Goal: Information Seeking & Learning: Learn about a topic

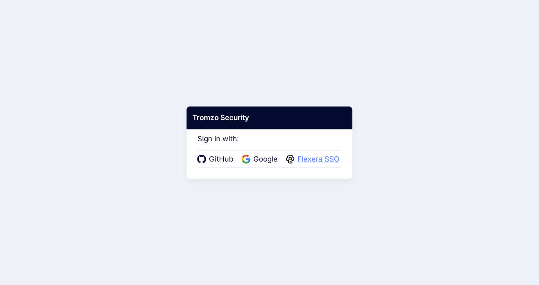
click at [310, 161] on span "Flexera SSO" at bounding box center [318, 159] width 47 height 11
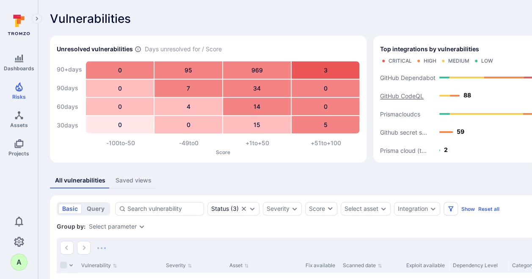
click at [394, 95] on text "GitHub CodeQL" at bounding box center [402, 95] width 44 height 7
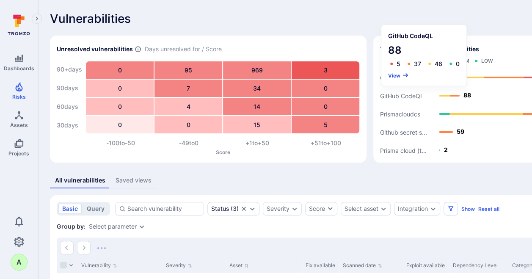
click at [396, 74] on button "View" at bounding box center [398, 75] width 21 height 6
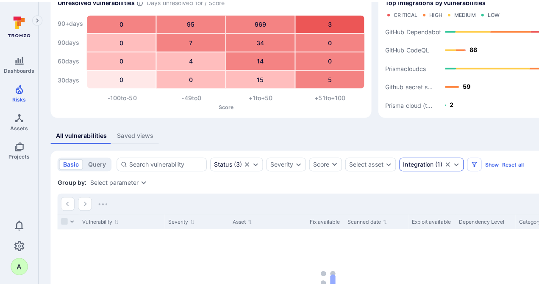
scroll to position [42, 0]
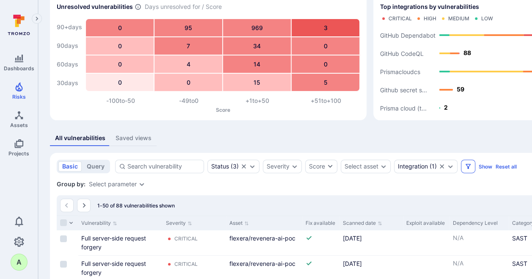
click at [468, 167] on icon "Filters" at bounding box center [468, 166] width 7 height 7
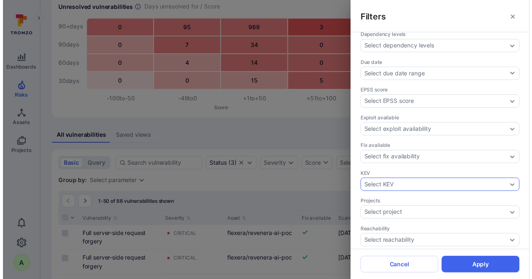
scroll to position [180, 0]
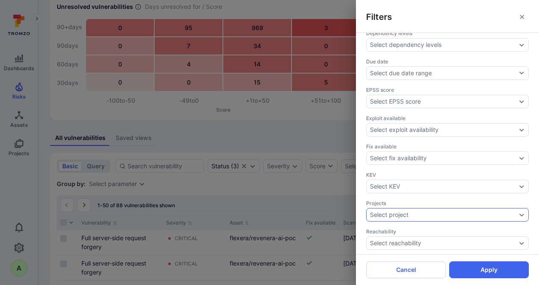
click at [515, 210] on div "Select project" at bounding box center [447, 215] width 163 height 14
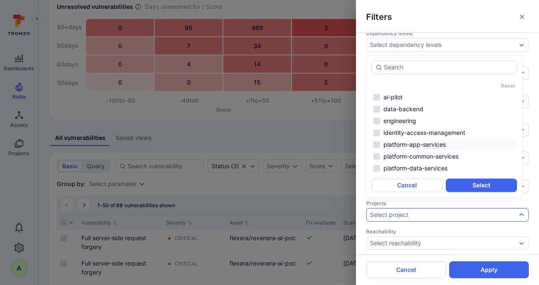
click at [420, 142] on li "platform-app-services" at bounding box center [443, 145] width 145 height 10
click at [420, 169] on li "platform-data-services" at bounding box center [443, 168] width 145 height 10
click at [474, 185] on button "Select" at bounding box center [481, 186] width 71 height 14
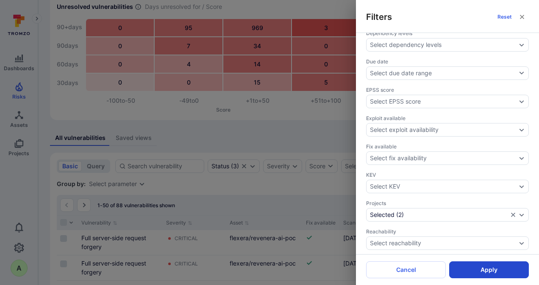
click at [488, 268] on button "Apply" at bounding box center [489, 270] width 80 height 17
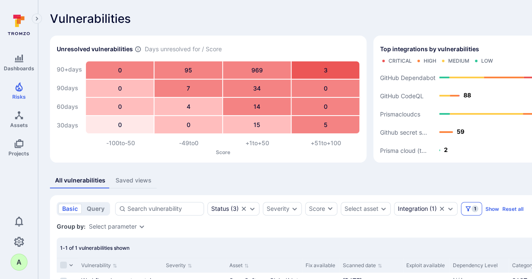
click at [474, 208] on span "1" at bounding box center [475, 208] width 7 height 7
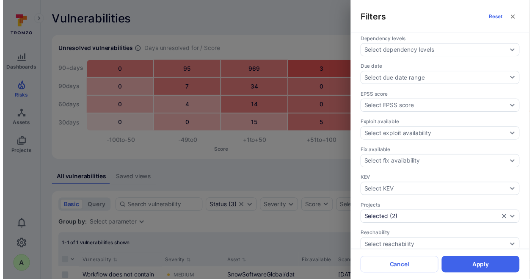
scroll to position [50, 0]
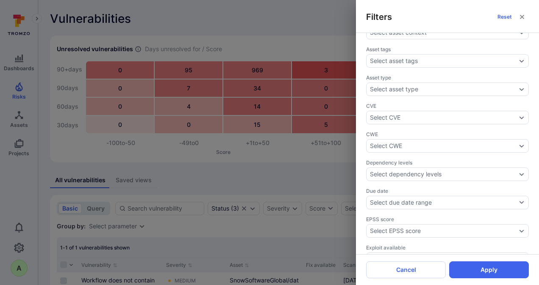
click at [302, 28] on div "Filters Reset Assignee Select assignee Asset context Select asset context Asset…" at bounding box center [269, 142] width 539 height 285
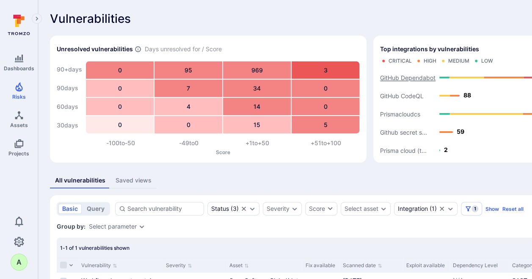
click at [408, 75] on text "GitHub Dependabot" at bounding box center [407, 77] width 55 height 7
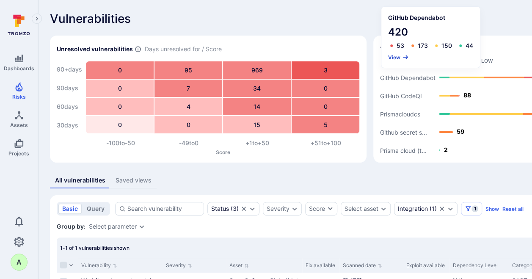
click at [396, 56] on button "View" at bounding box center [398, 57] width 21 height 6
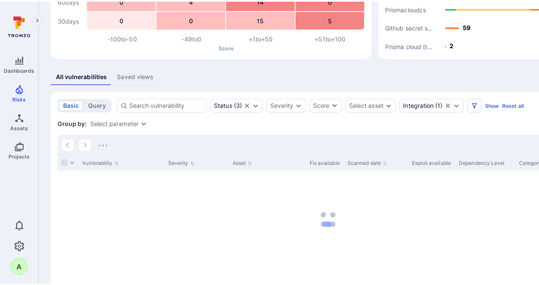
scroll to position [95, 0]
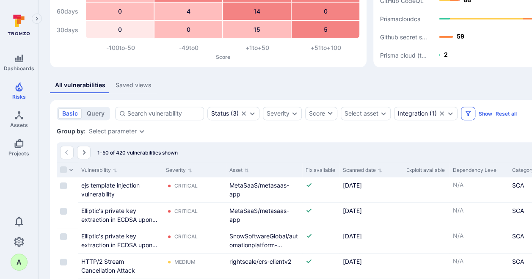
click at [465, 114] on icon "Filters" at bounding box center [468, 113] width 7 height 7
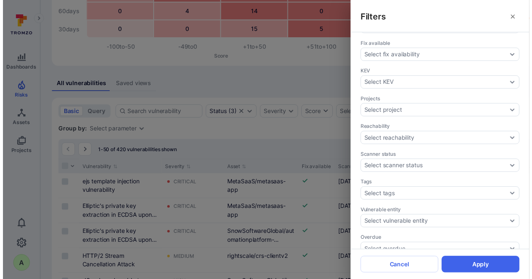
scroll to position [283, 0]
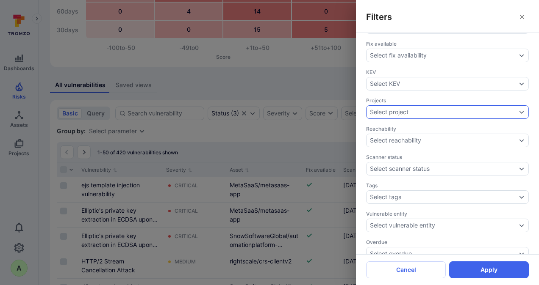
click at [461, 109] on div "Select project" at bounding box center [443, 112] width 147 height 7
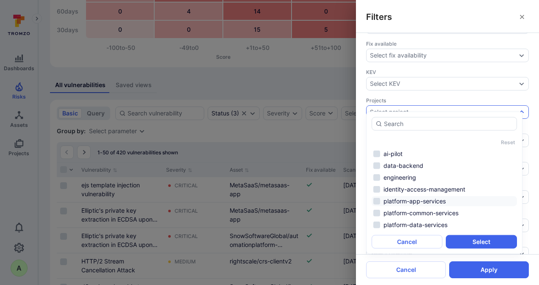
click at [424, 200] on li "platform-app-services" at bounding box center [443, 202] width 145 height 10
click at [417, 224] on li "platform-data-services" at bounding box center [443, 225] width 145 height 10
click at [467, 241] on button "Select" at bounding box center [481, 243] width 71 height 14
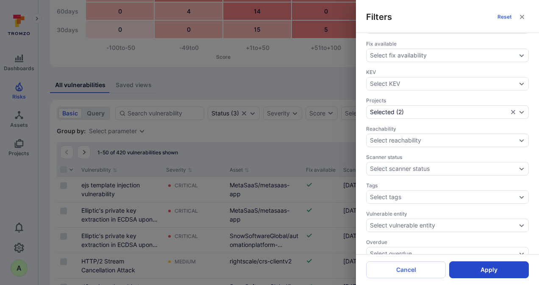
click at [487, 269] on button "Apply" at bounding box center [489, 270] width 80 height 17
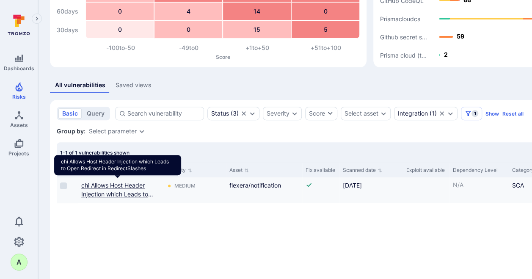
click at [97, 184] on link "chi Allows Host Header Injection which Leads to Open Redirect in RedirectSlashes" at bounding box center [117, 199] width 72 height 34
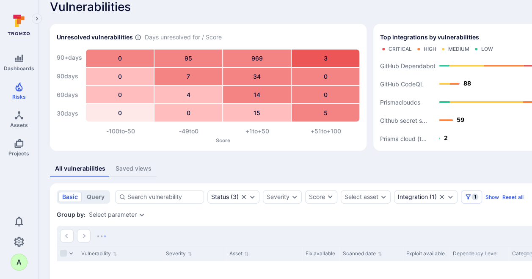
scroll to position [11, 0]
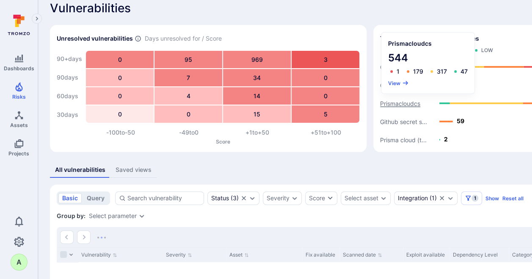
click at [401, 103] on text "Prismacloudcs" at bounding box center [400, 103] width 40 height 7
click at [393, 83] on button "View" at bounding box center [398, 83] width 21 height 6
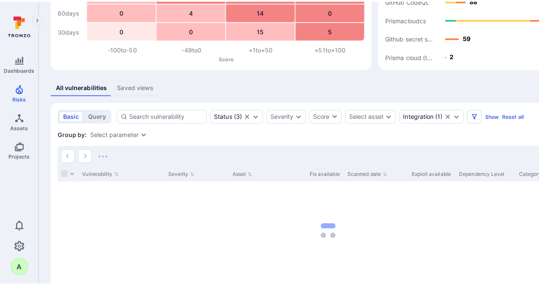
scroll to position [95, 0]
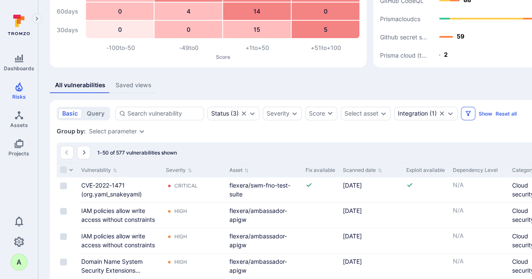
click at [466, 114] on icon "Filters" at bounding box center [468, 113] width 7 height 7
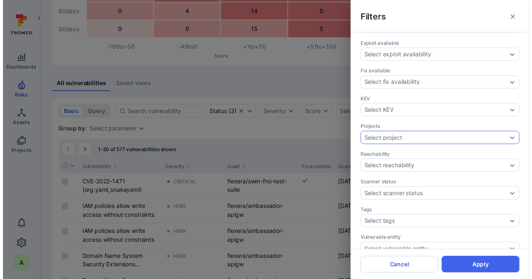
scroll to position [283, 0]
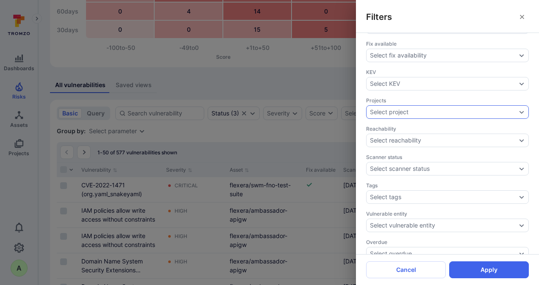
click at [518, 109] on icon "Expand dropdown" at bounding box center [521, 112] width 7 height 7
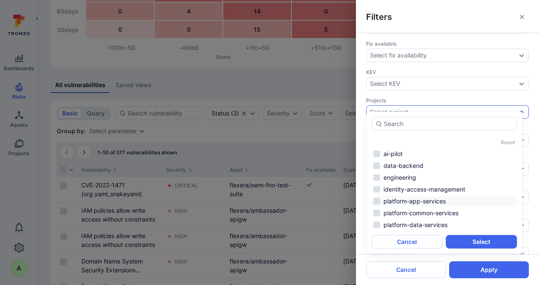
click at [407, 202] on li "platform-app-services" at bounding box center [443, 202] width 145 height 10
click at [405, 229] on li "platform-data-services" at bounding box center [443, 225] width 145 height 10
click at [476, 241] on button "Select" at bounding box center [481, 243] width 71 height 14
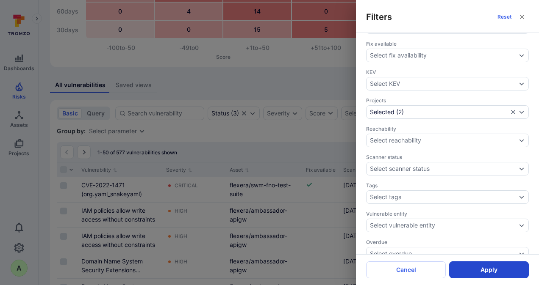
click at [482, 268] on button "Apply" at bounding box center [489, 270] width 80 height 17
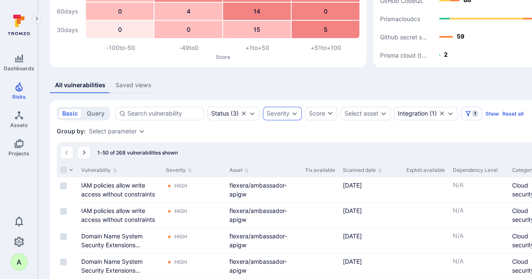
click at [290, 114] on div "Severity" at bounding box center [282, 114] width 39 height 14
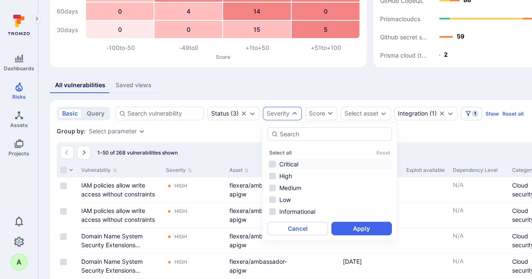
click at [287, 164] on li "Critical" at bounding box center [330, 164] width 125 height 10
click at [284, 175] on li "High" at bounding box center [330, 176] width 125 height 10
click at [349, 229] on button "Apply" at bounding box center [362, 229] width 61 height 14
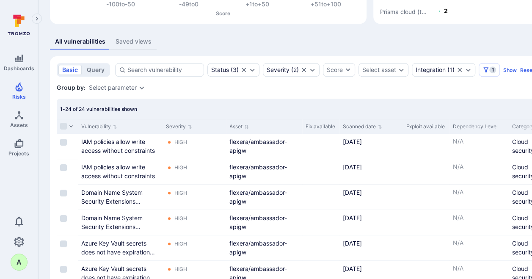
scroll to position [148, 0]
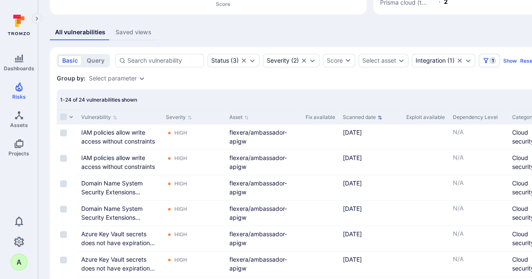
click at [376, 116] on button "Scanned date" at bounding box center [362, 117] width 39 height 7
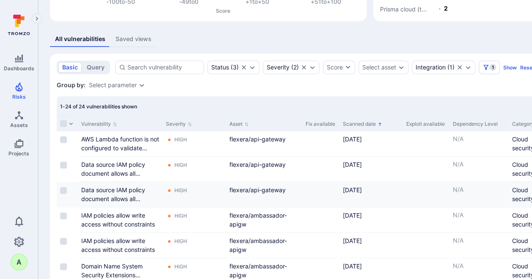
scroll to position [148, 0]
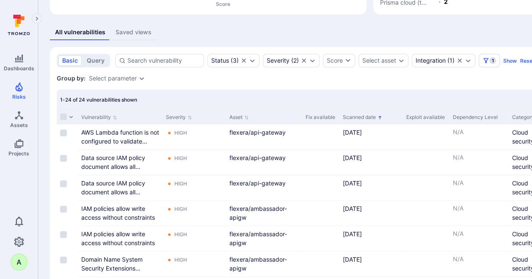
click at [381, 117] on icon "Sorted by: Oldest first" at bounding box center [380, 117] width 5 height 5
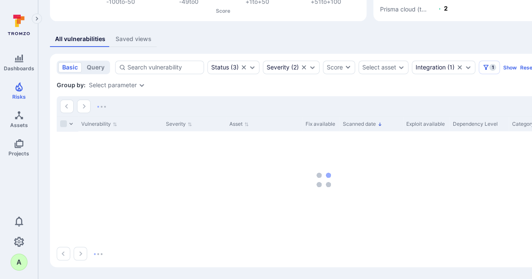
scroll to position [141, 0]
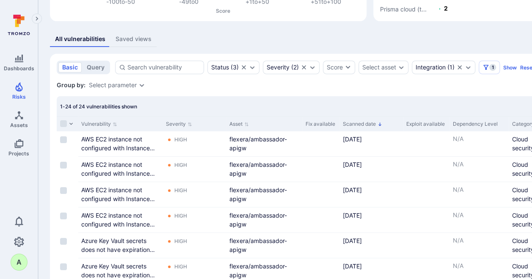
click at [380, 125] on icon "Sorted by: Newest first" at bounding box center [380, 123] width 3 height 3
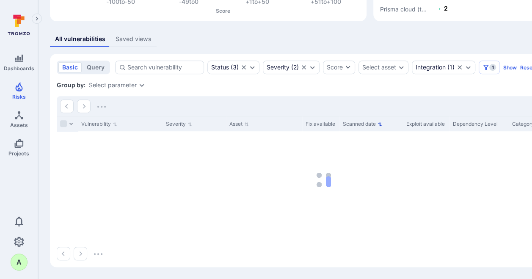
click at [381, 123] on icon "Sort by Scanned date" at bounding box center [380, 124] width 5 height 5
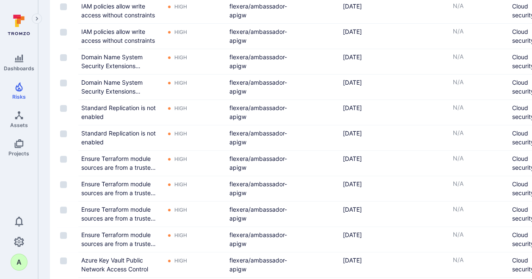
scroll to position [235, 0]
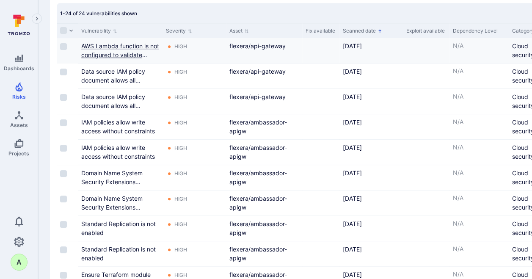
click at [108, 47] on link "AWS Lambda function is not configured to validate code-signing" at bounding box center [120, 54] width 78 height 25
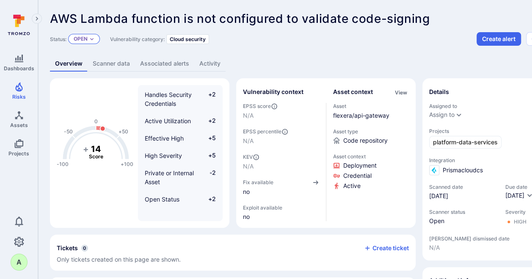
click at [96, 40] on div "Open" at bounding box center [84, 39] width 32 height 10
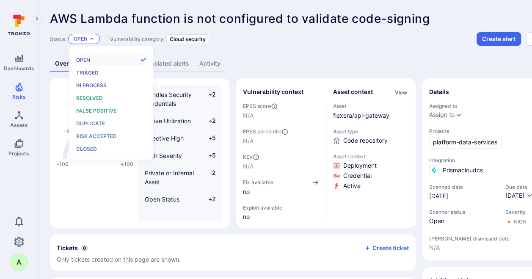
scroll to position [7, 0]
click at [93, 99] on span "Resolved" at bounding box center [89, 98] width 27 height 6
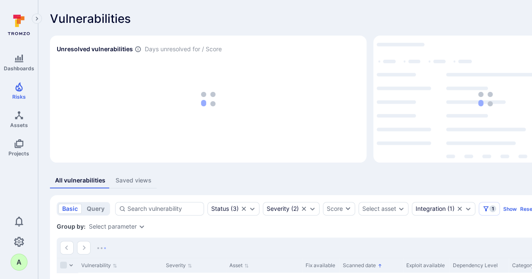
scroll to position [141, 0]
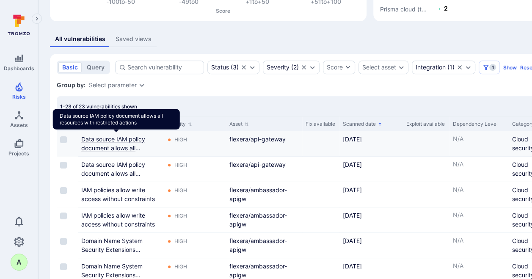
click at [108, 139] on link "Data source IAM policy document allows all resources with restricted actions" at bounding box center [115, 153] width 69 height 34
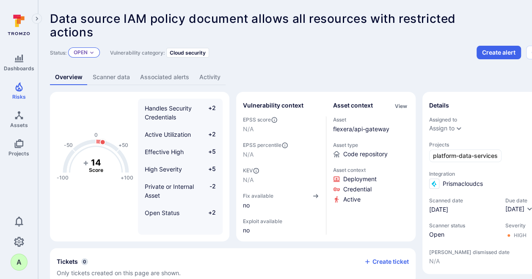
click at [92, 53] on icon "Expand dropdown" at bounding box center [91, 53] width 3 height 2
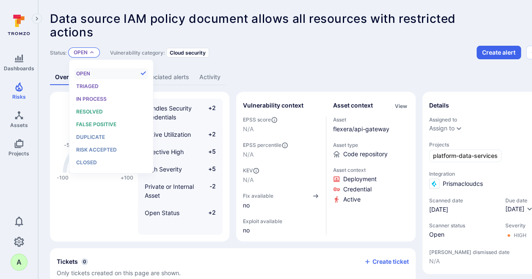
scroll to position [7, 0]
click at [89, 109] on span "Resolved" at bounding box center [89, 111] width 27 height 6
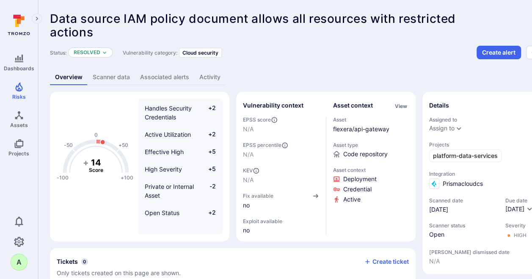
scroll to position [141, 0]
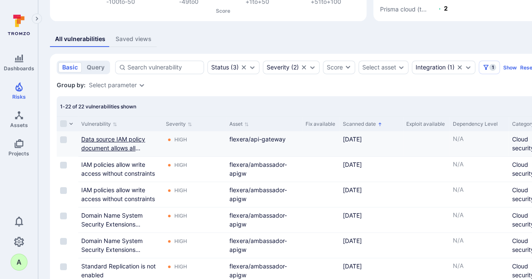
click at [95, 138] on link "Data source IAM policy document allows all resources with restricted actions" at bounding box center [115, 153] width 69 height 34
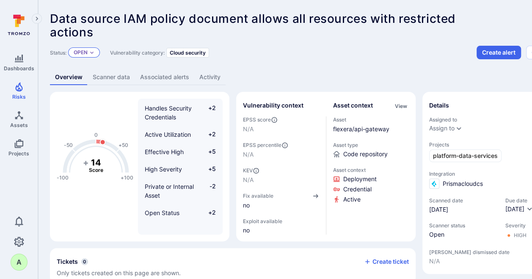
click at [93, 50] on div "Open" at bounding box center [84, 52] width 32 height 10
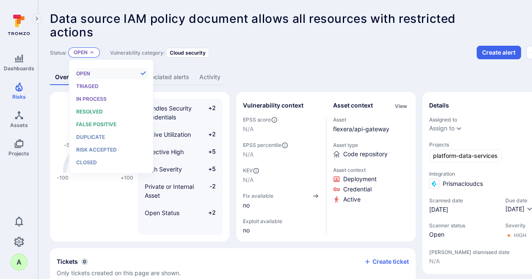
scroll to position [7, 0]
click at [93, 126] on span "False positive" at bounding box center [96, 124] width 40 height 6
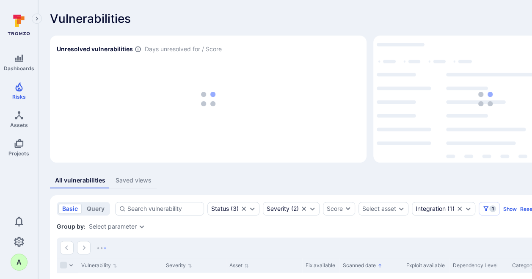
scroll to position [141, 0]
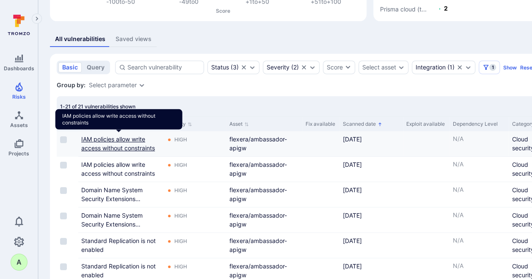
click at [94, 137] on link "IAM policies allow write access without constraints" at bounding box center [118, 144] width 74 height 16
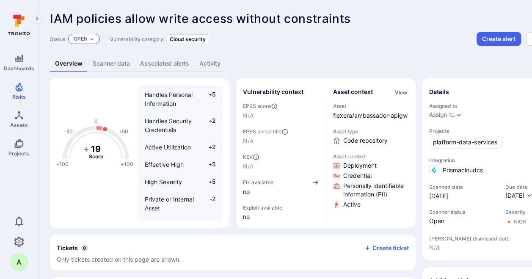
click at [91, 40] on icon "Expand dropdown" at bounding box center [91, 38] width 5 height 5
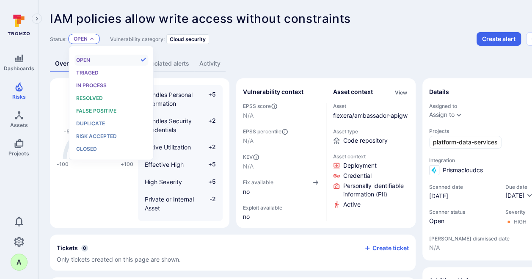
scroll to position [7, 0]
click at [94, 97] on span "Resolved" at bounding box center [89, 98] width 27 height 6
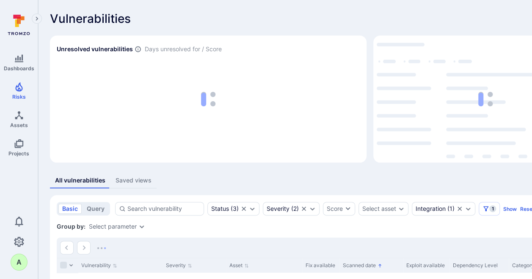
scroll to position [141, 0]
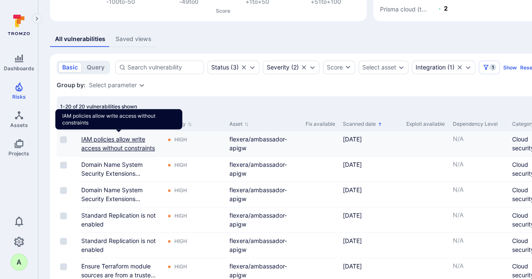
click at [99, 137] on link "IAM policies allow write access without constraints" at bounding box center [118, 144] width 74 height 16
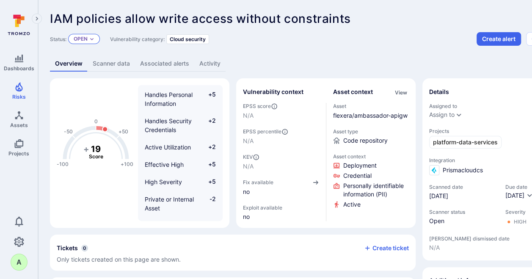
click at [85, 35] on div "Open" at bounding box center [84, 39] width 32 height 10
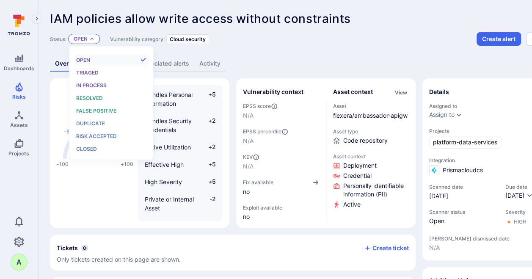
scroll to position [7, 0]
click at [94, 97] on span "Resolved" at bounding box center [89, 98] width 27 height 6
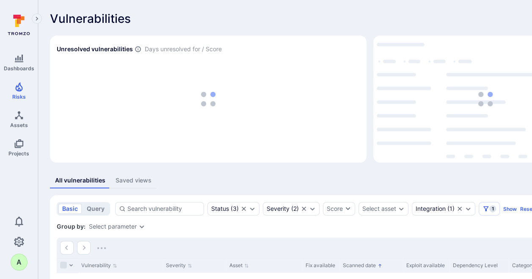
scroll to position [141, 0]
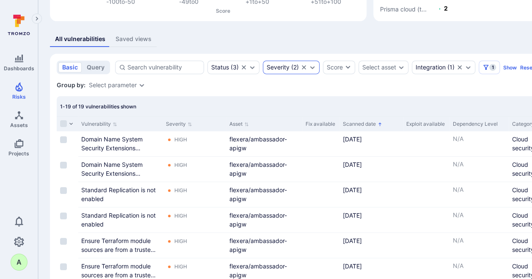
click at [311, 64] on icon "Expand dropdown" at bounding box center [312, 67] width 7 height 7
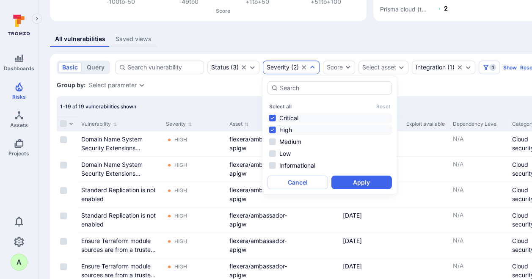
click at [285, 116] on li "Critical" at bounding box center [330, 118] width 125 height 10
click at [286, 128] on li "High" at bounding box center [330, 130] width 125 height 10
click at [288, 141] on li "Medium" at bounding box center [330, 142] width 125 height 10
click at [354, 182] on button "Apply" at bounding box center [362, 183] width 61 height 14
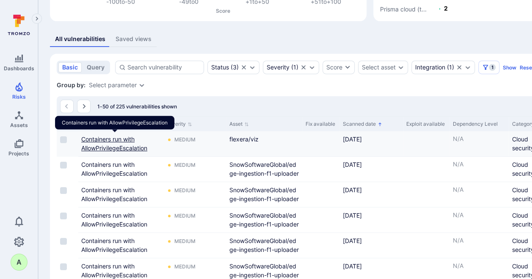
click at [103, 136] on link "Containers run with AllowPrivilegeEscalation" at bounding box center [114, 144] width 66 height 16
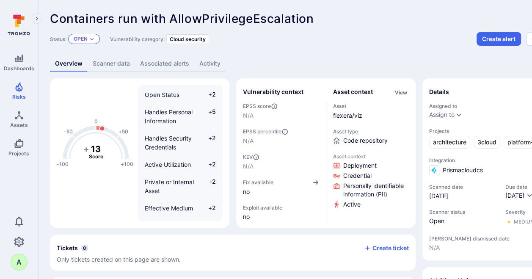
click at [92, 36] on icon "Expand dropdown" at bounding box center [91, 38] width 5 height 5
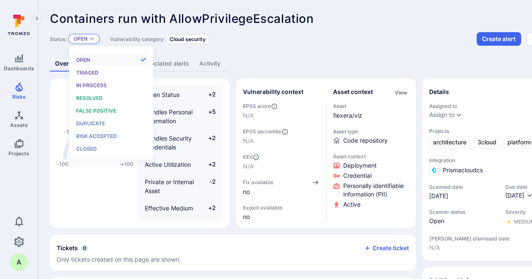
scroll to position [7, 0]
click at [92, 97] on span "Resolved" at bounding box center [89, 98] width 27 height 6
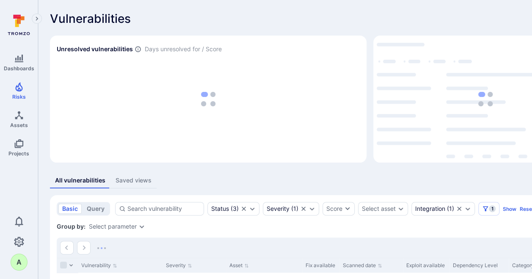
scroll to position [141, 0]
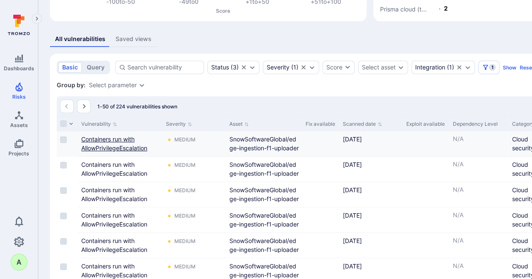
click at [111, 141] on link "Containers run with AllowPrivilegeEscalation" at bounding box center [114, 144] width 66 height 16
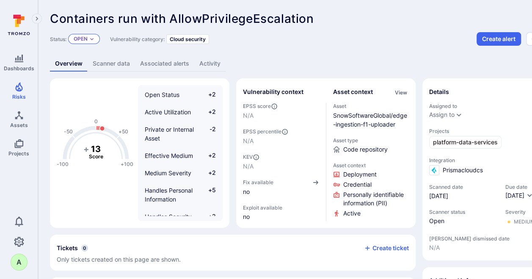
click at [92, 38] on icon "Expand dropdown" at bounding box center [91, 38] width 5 height 5
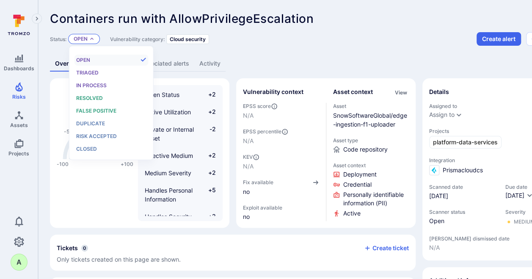
scroll to position [7, 0]
click at [96, 96] on span "Resolved" at bounding box center [89, 98] width 27 height 6
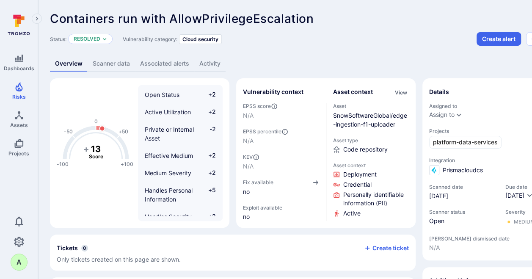
scroll to position [141, 0]
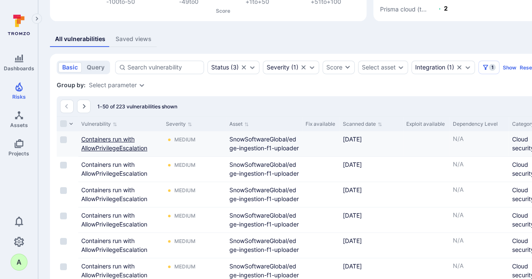
click at [114, 137] on link "Containers run with AllowPrivilegeEscalation" at bounding box center [114, 144] width 66 height 16
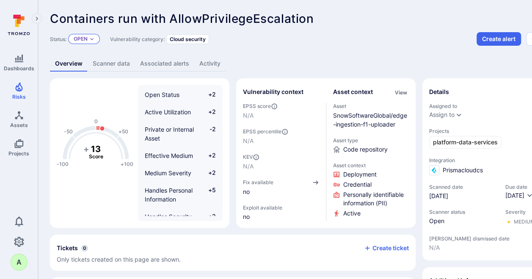
click at [92, 36] on icon "Expand dropdown" at bounding box center [91, 38] width 5 height 5
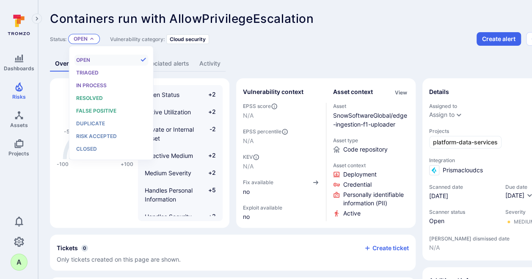
scroll to position [7, 0]
click at [90, 99] on span "Resolved" at bounding box center [89, 98] width 27 height 6
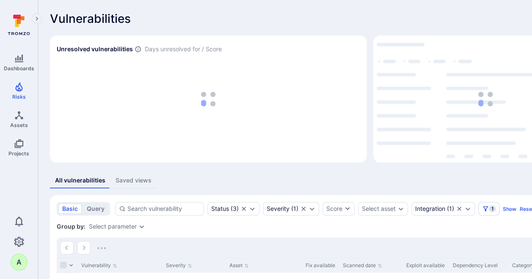
scroll to position [141, 0]
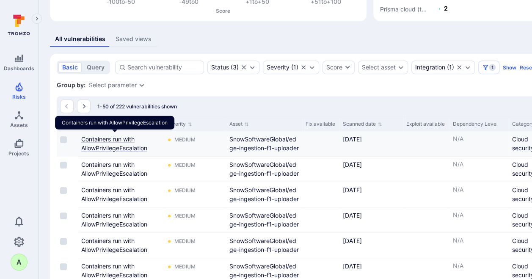
click at [92, 139] on link "Containers run with AllowPrivilegeEscalation" at bounding box center [114, 144] width 66 height 16
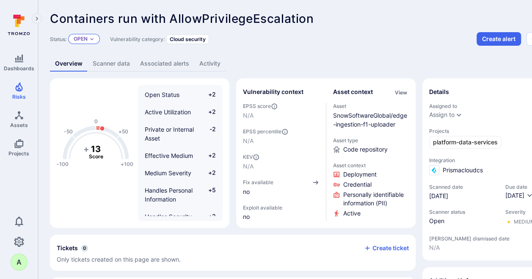
click at [87, 36] on p "Open" at bounding box center [81, 39] width 14 height 7
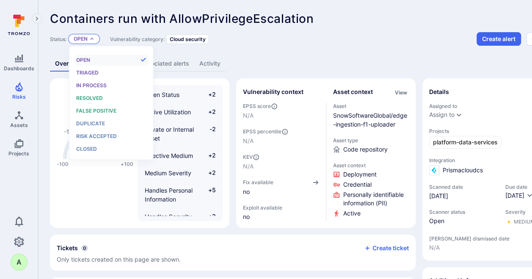
scroll to position [7, 0]
click at [89, 95] on span "Resolved" at bounding box center [89, 98] width 27 height 6
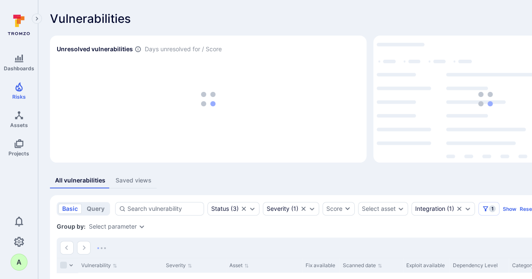
scroll to position [141, 0]
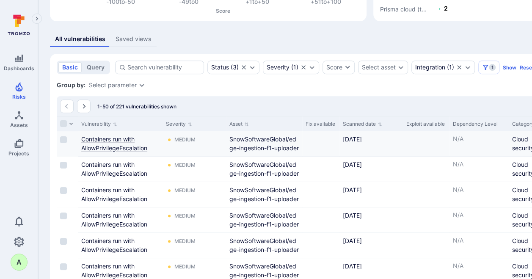
click at [100, 136] on link "Containers run with AllowPrivilegeEscalation" at bounding box center [114, 144] width 66 height 16
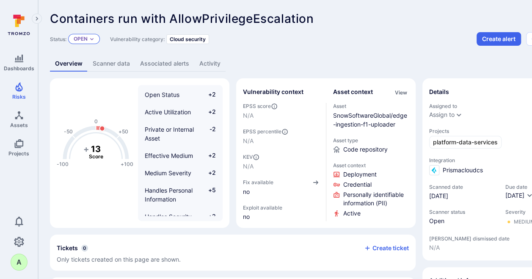
click at [93, 39] on icon "Expand dropdown" at bounding box center [91, 39] width 3 height 2
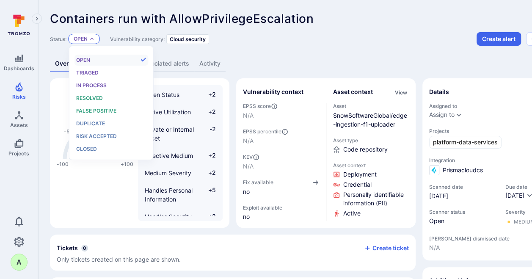
scroll to position [7, 0]
click at [94, 99] on span "Resolved" at bounding box center [89, 98] width 27 height 6
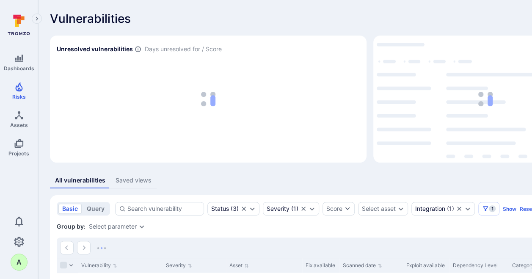
scroll to position [141, 0]
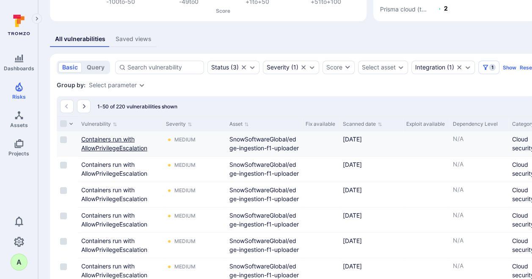
click at [96, 138] on link "Containers run with AllowPrivilegeEscalation" at bounding box center [114, 144] width 66 height 16
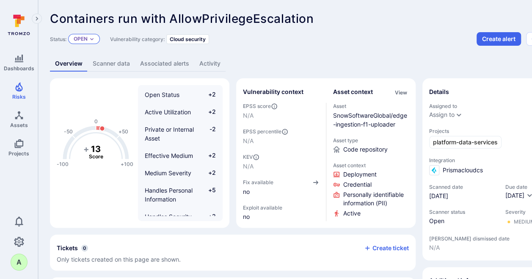
click at [85, 40] on p "Open" at bounding box center [81, 39] width 14 height 7
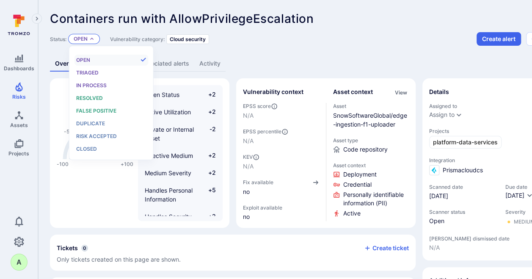
scroll to position [7, 0]
click at [94, 98] on span "Resolved" at bounding box center [89, 98] width 27 height 6
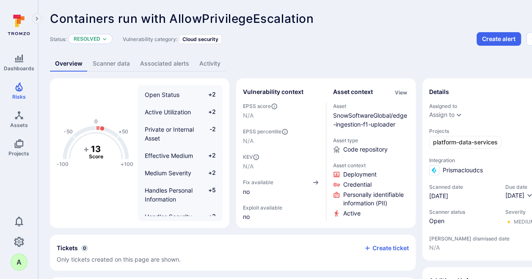
scroll to position [141, 0]
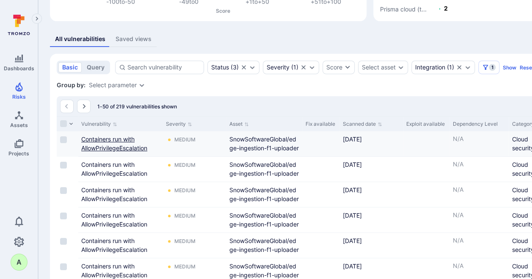
click at [104, 136] on link "Containers run with AllowPrivilegeEscalation" at bounding box center [114, 144] width 66 height 16
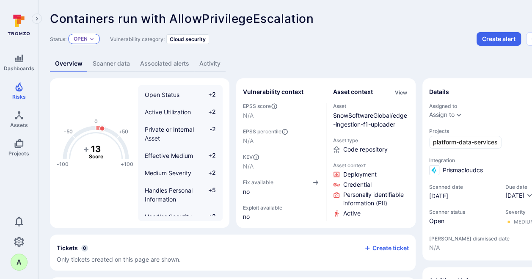
click at [90, 38] on icon "Expand dropdown" at bounding box center [91, 38] width 5 height 5
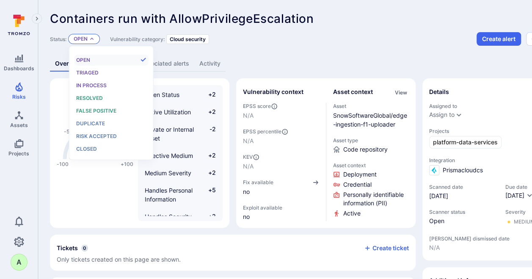
scroll to position [7, 0]
click at [90, 96] on span "Resolved" at bounding box center [89, 98] width 27 height 6
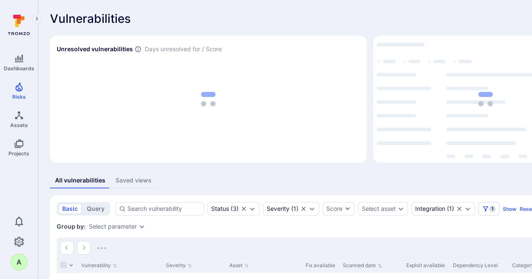
scroll to position [141, 0]
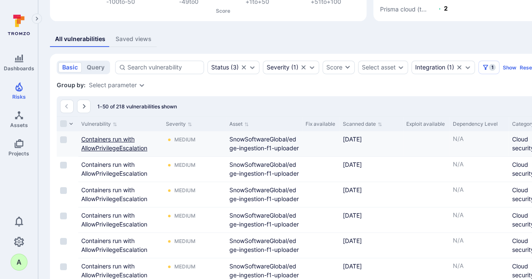
click at [103, 136] on link "Containers run with AllowPrivilegeEscalation" at bounding box center [114, 144] width 66 height 16
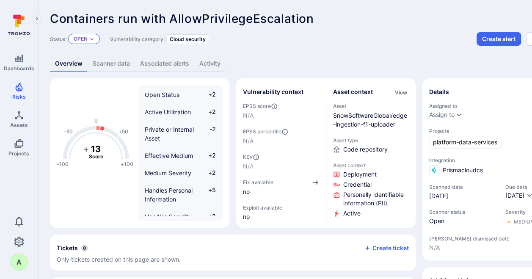
click at [87, 39] on p "Open" at bounding box center [81, 39] width 14 height 7
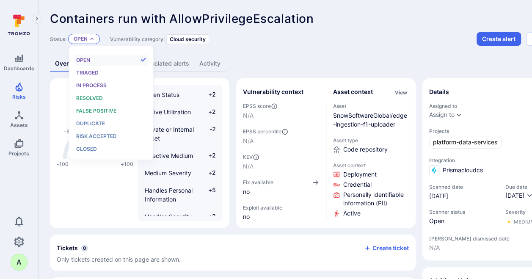
scroll to position [7, 0]
click at [95, 100] on span "Resolved" at bounding box center [89, 98] width 27 height 6
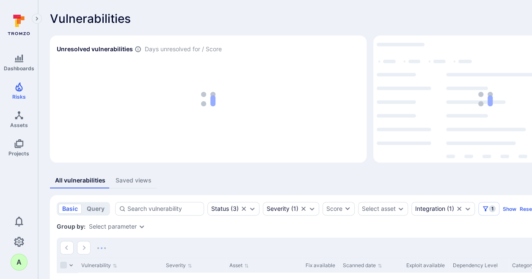
scroll to position [141, 0]
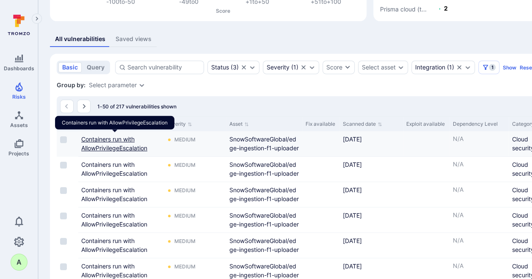
click at [93, 136] on link "Containers run with AllowPrivilegeEscalation" at bounding box center [114, 144] width 66 height 16
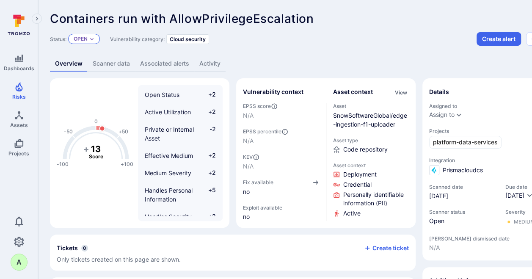
click at [89, 38] on div "Open" at bounding box center [84, 39] width 32 height 10
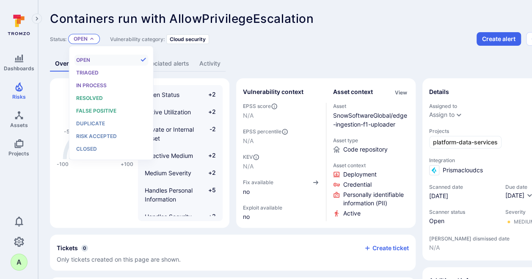
scroll to position [7, 0]
click at [94, 97] on span "Resolved" at bounding box center [89, 98] width 27 height 6
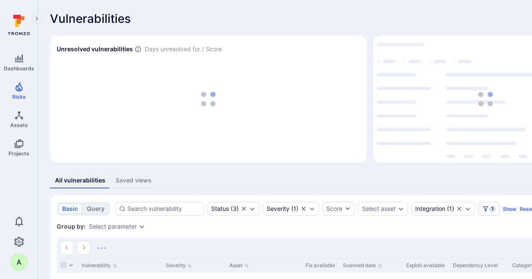
scroll to position [141, 0]
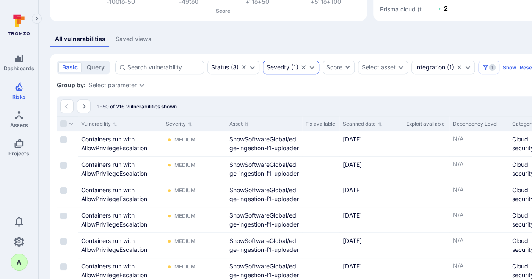
click at [298, 63] on div "Severity ( 1 )" at bounding box center [291, 68] width 56 height 14
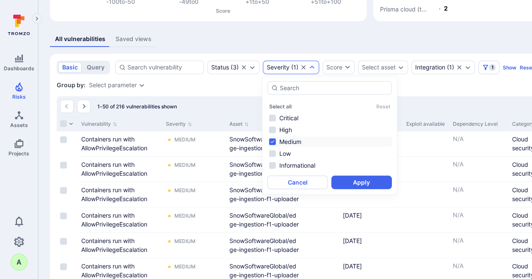
click at [291, 143] on li "Medium" at bounding box center [330, 142] width 125 height 10
click at [285, 156] on li "Low" at bounding box center [330, 154] width 125 height 10
click at [360, 180] on button "Apply" at bounding box center [362, 183] width 61 height 14
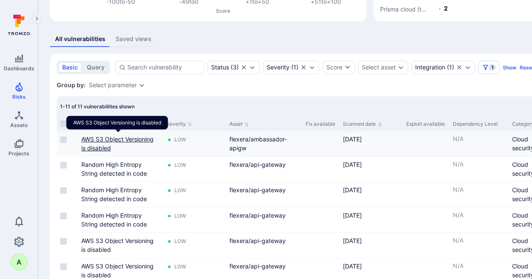
click at [96, 139] on link "AWS S3 Object Versioning is disabled" at bounding box center [117, 144] width 72 height 16
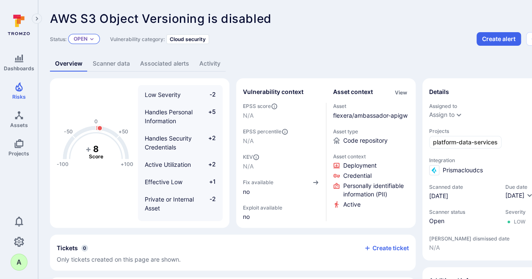
click at [96, 39] on div "Open" at bounding box center [84, 39] width 32 height 10
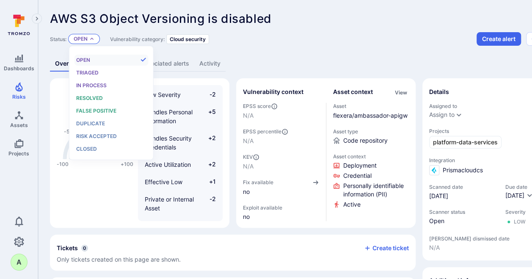
scroll to position [7, 0]
click at [91, 99] on span "Resolved" at bounding box center [89, 98] width 27 height 6
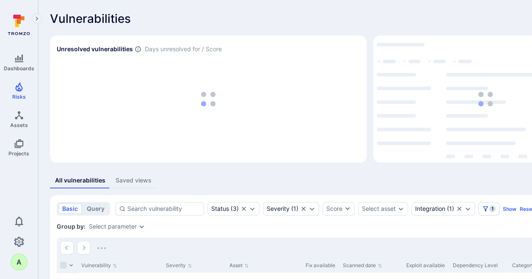
scroll to position [141, 0]
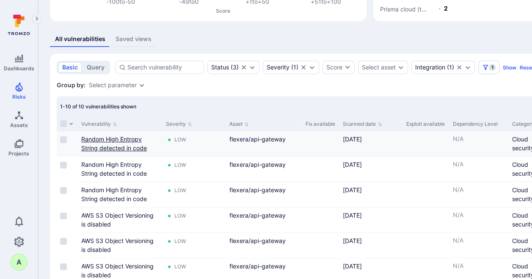
click at [93, 139] on link "Random High Entropy String detected in code" at bounding box center [114, 144] width 66 height 16
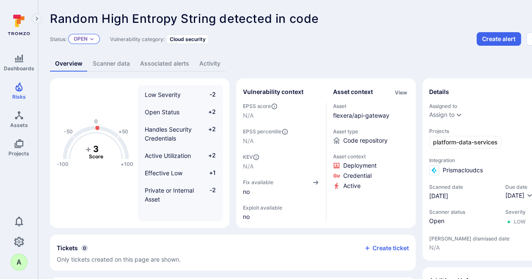
click at [90, 36] on icon "Expand dropdown" at bounding box center [91, 38] width 5 height 5
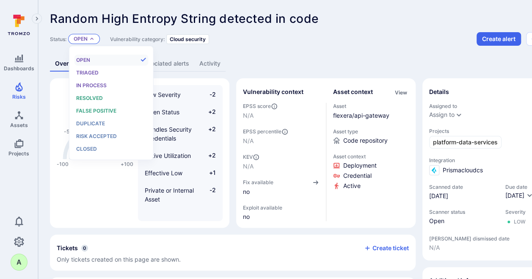
scroll to position [7, 0]
click at [96, 107] on div "False positive" at bounding box center [111, 110] width 70 height 9
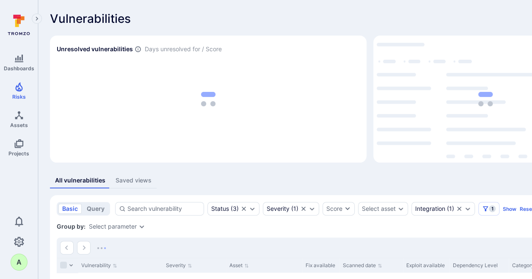
scroll to position [141, 0]
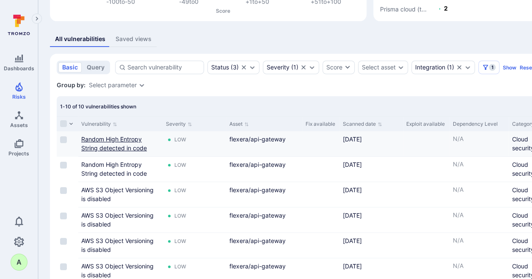
click at [100, 138] on link "Random High Entropy String detected in code" at bounding box center [114, 144] width 66 height 16
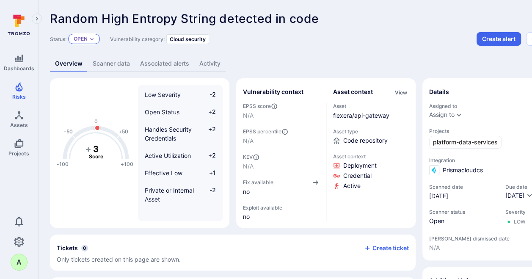
click at [86, 41] on p "Open" at bounding box center [81, 39] width 14 height 7
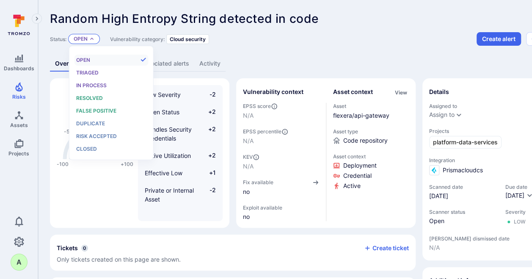
scroll to position [7, 0]
click at [92, 108] on span "False positive" at bounding box center [96, 111] width 40 height 6
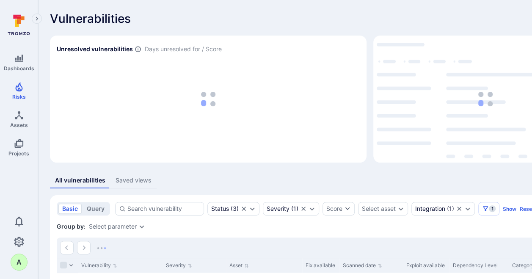
scroll to position [141, 0]
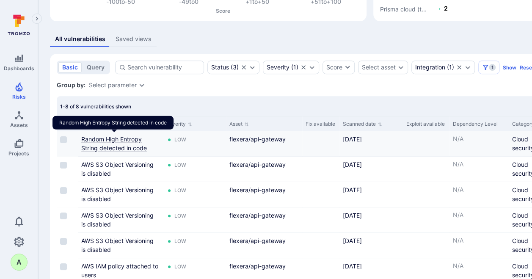
click at [102, 139] on link "Random High Entropy String detected in code" at bounding box center [114, 144] width 66 height 16
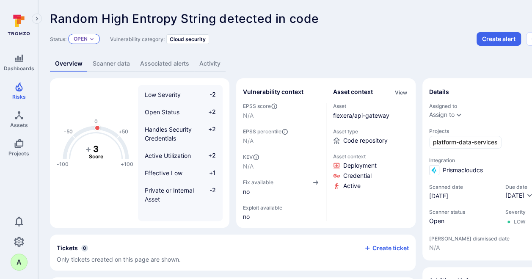
click at [91, 38] on icon "Expand dropdown" at bounding box center [91, 38] width 5 height 5
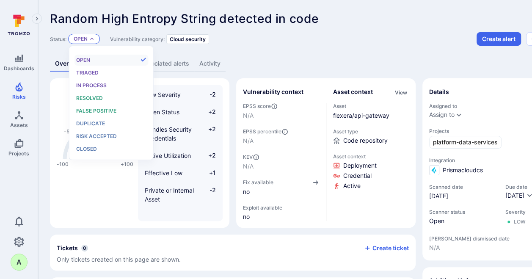
scroll to position [7, 0]
click at [91, 100] on span "Resolved" at bounding box center [89, 98] width 27 height 6
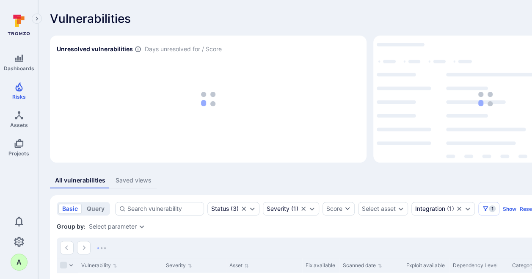
scroll to position [141, 0]
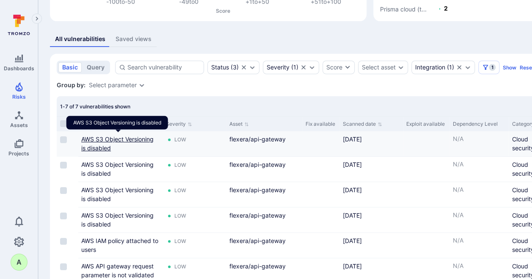
click at [96, 137] on link "AWS S3 Object Versioning is disabled" at bounding box center [117, 144] width 72 height 16
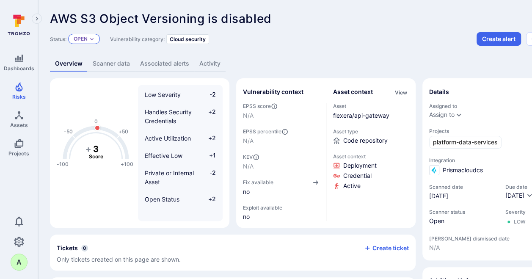
click at [79, 39] on p "Open" at bounding box center [81, 39] width 14 height 7
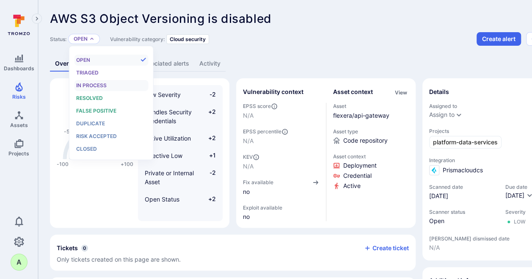
scroll to position [7, 0]
click at [91, 106] on div "False positive" at bounding box center [111, 110] width 70 height 9
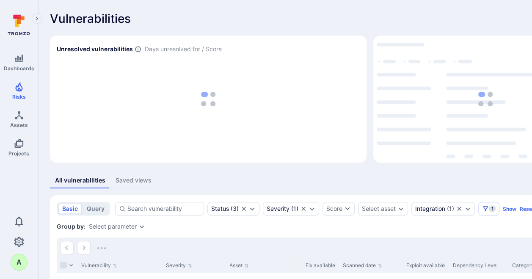
scroll to position [141, 0]
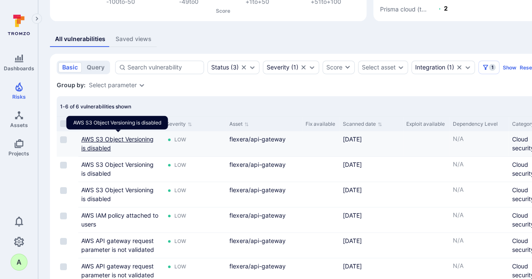
click at [110, 139] on link "AWS S3 Object Versioning is disabled" at bounding box center [117, 144] width 72 height 16
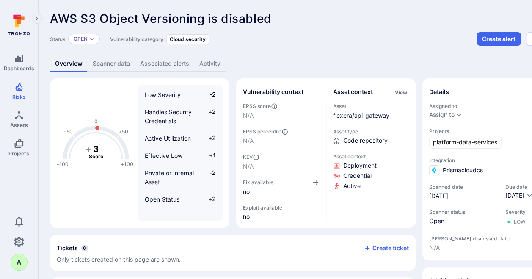
click at [90, 33] on div "Status: Open" at bounding box center [75, 39] width 50 height 14
click at [89, 39] on div "Open" at bounding box center [84, 39] width 32 height 10
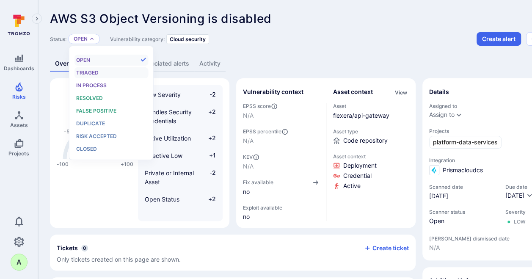
scroll to position [7, 0]
click at [86, 110] on span "False positive" at bounding box center [96, 111] width 40 height 6
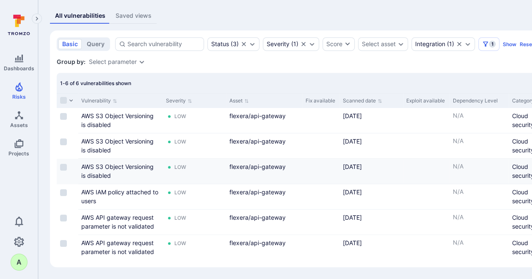
scroll to position [169, 0]
click at [99, 112] on link "AWS S3 Object Versioning is disabled" at bounding box center [117, 120] width 72 height 16
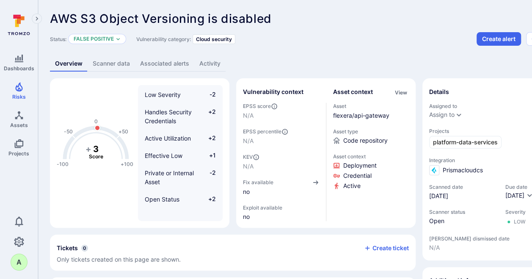
scroll to position [141, 0]
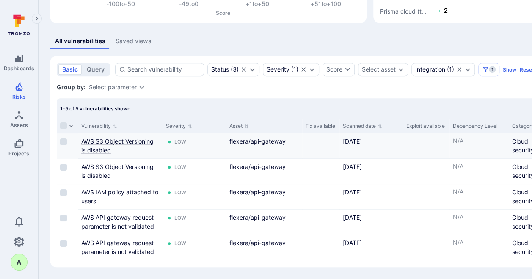
click at [125, 138] on link "AWS S3 Object Versioning is disabled" at bounding box center [117, 146] width 72 height 16
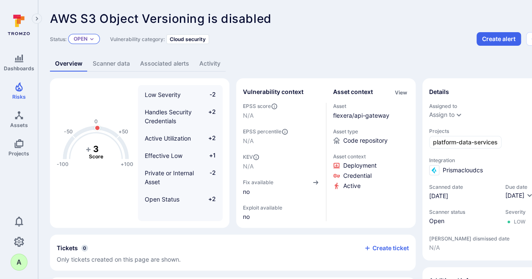
click at [88, 38] on div "Open" at bounding box center [84, 39] width 32 height 10
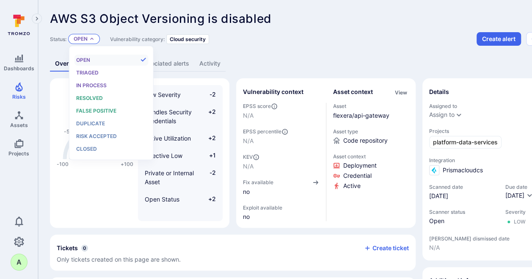
scroll to position [7, 0]
click at [90, 96] on span "Resolved" at bounding box center [89, 98] width 27 height 6
